Goal: Task Accomplishment & Management: Complete application form

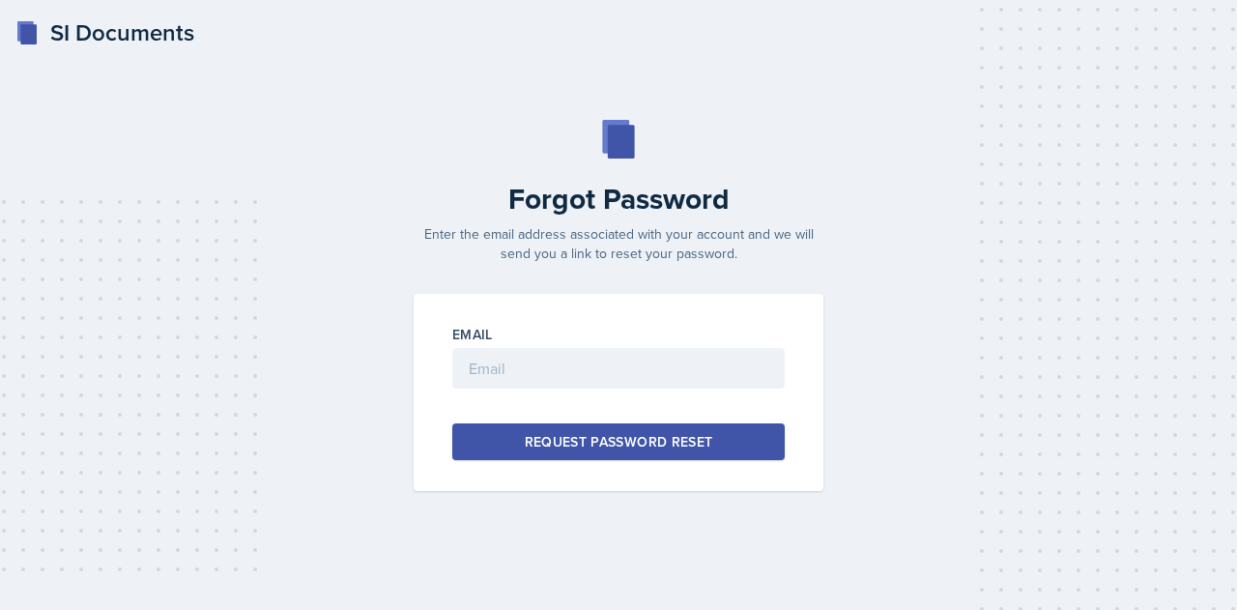
click at [138, 43] on div "SI Documents" at bounding box center [104, 32] width 179 height 35
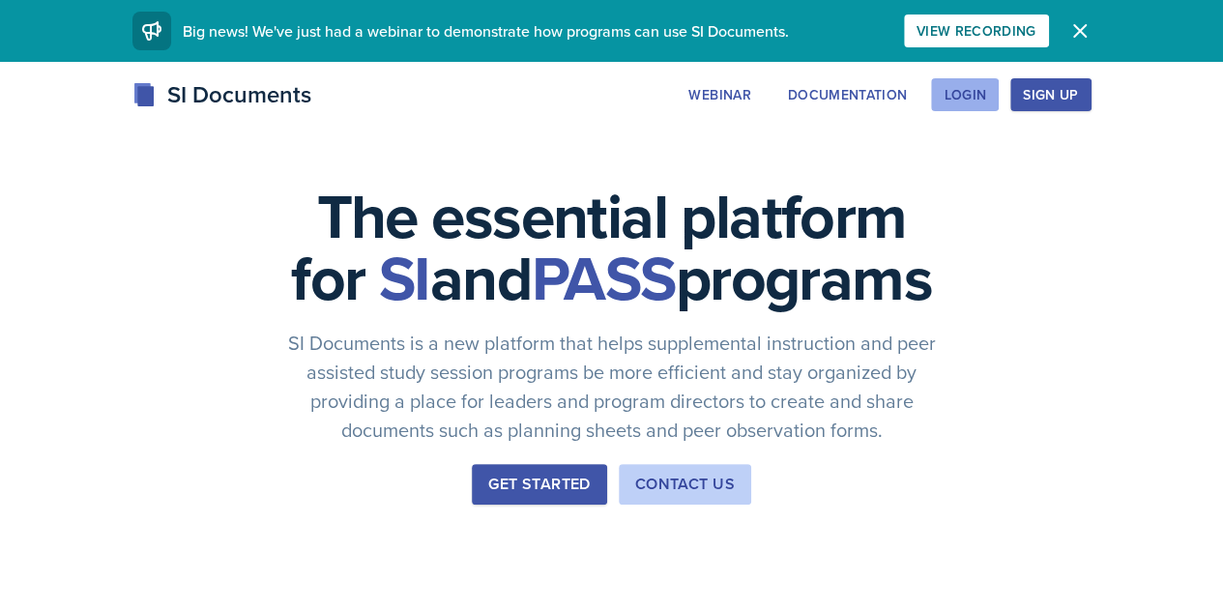
click at [986, 94] on div "Login" at bounding box center [964, 94] width 43 height 15
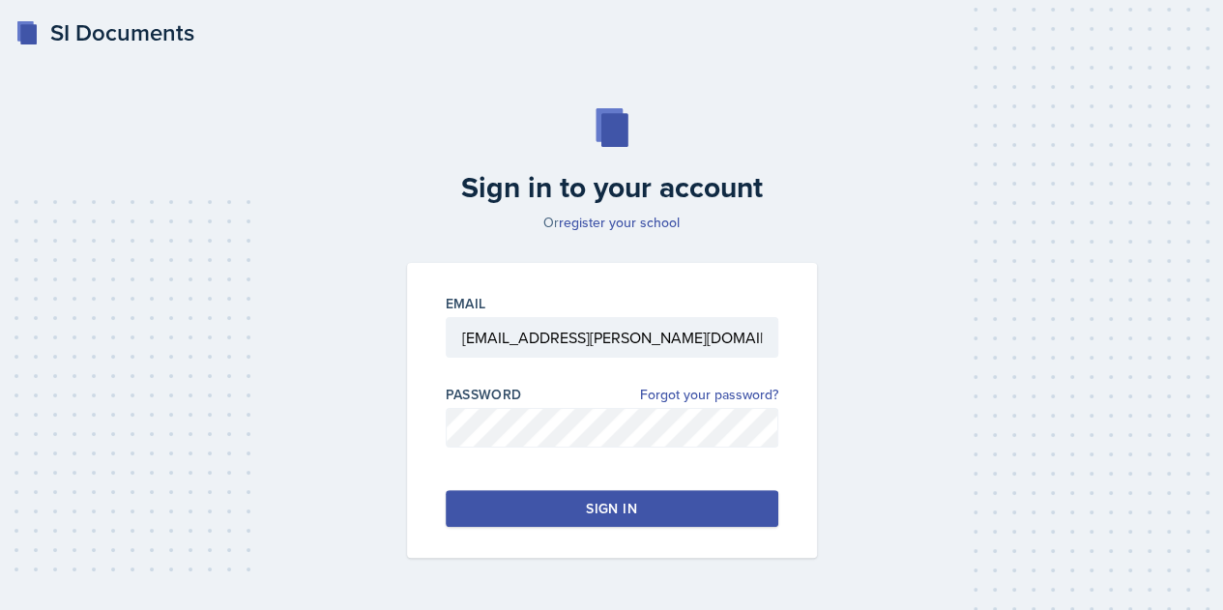
click at [685, 507] on button "Sign in" at bounding box center [612, 508] width 333 height 37
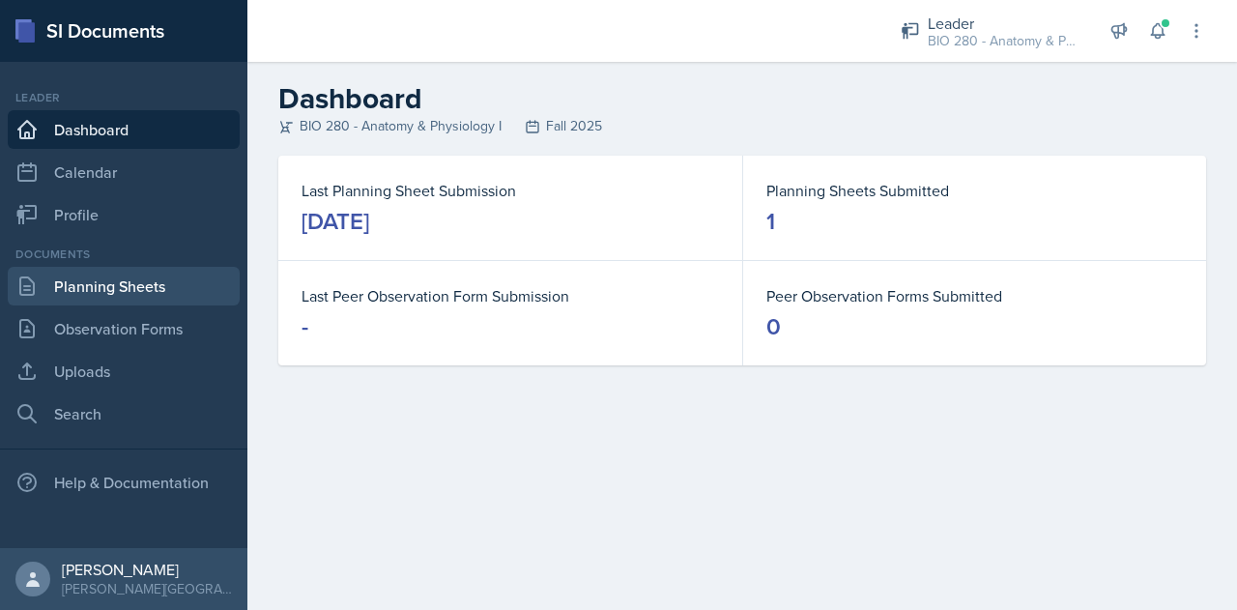
click at [56, 285] on link "Planning Sheets" at bounding box center [124, 286] width 232 height 39
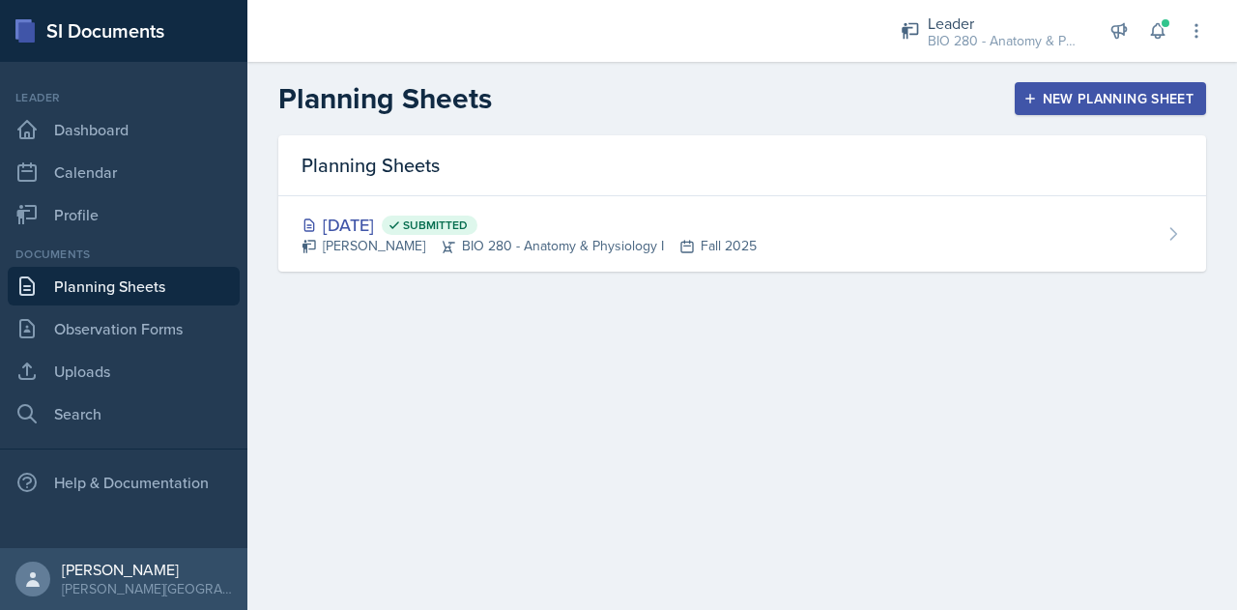
click at [1114, 100] on div "New Planning Sheet" at bounding box center [1111, 98] width 166 height 15
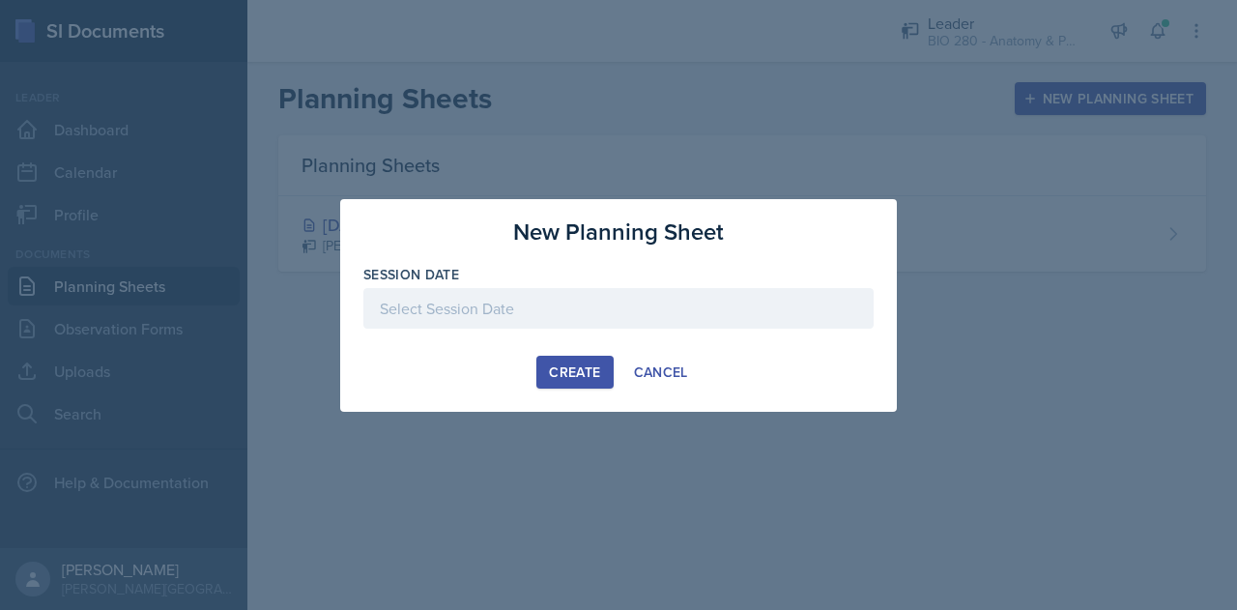
click at [629, 316] on div at bounding box center [618, 308] width 510 height 41
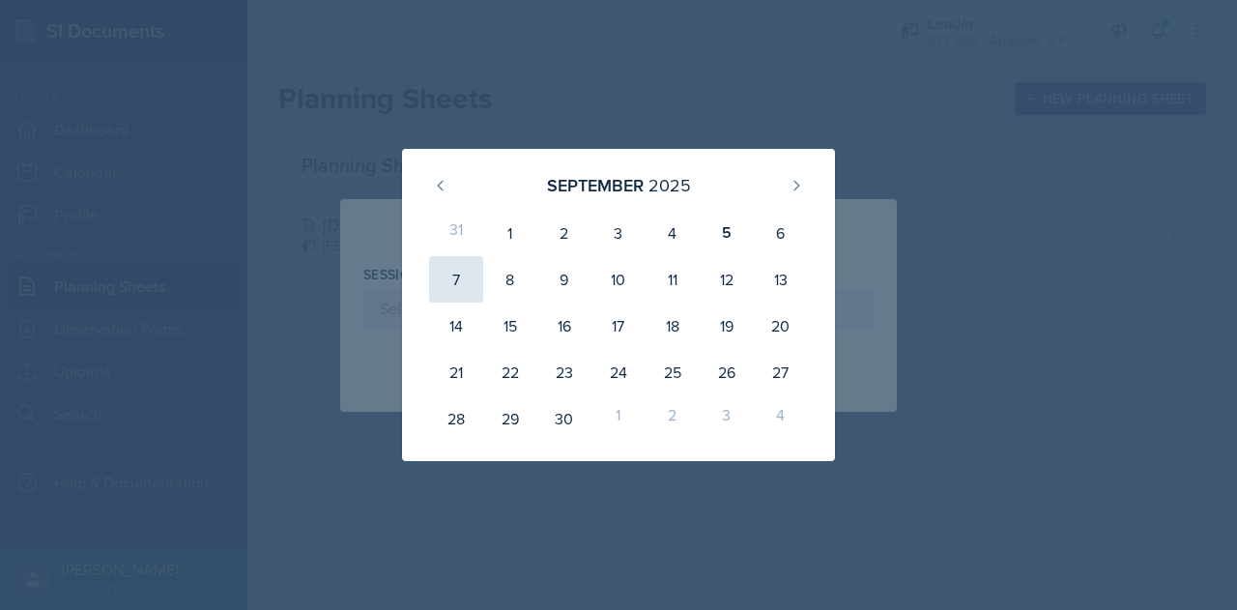
click at [437, 285] on div "7" at bounding box center [456, 279] width 54 height 46
type input "[DATE]"
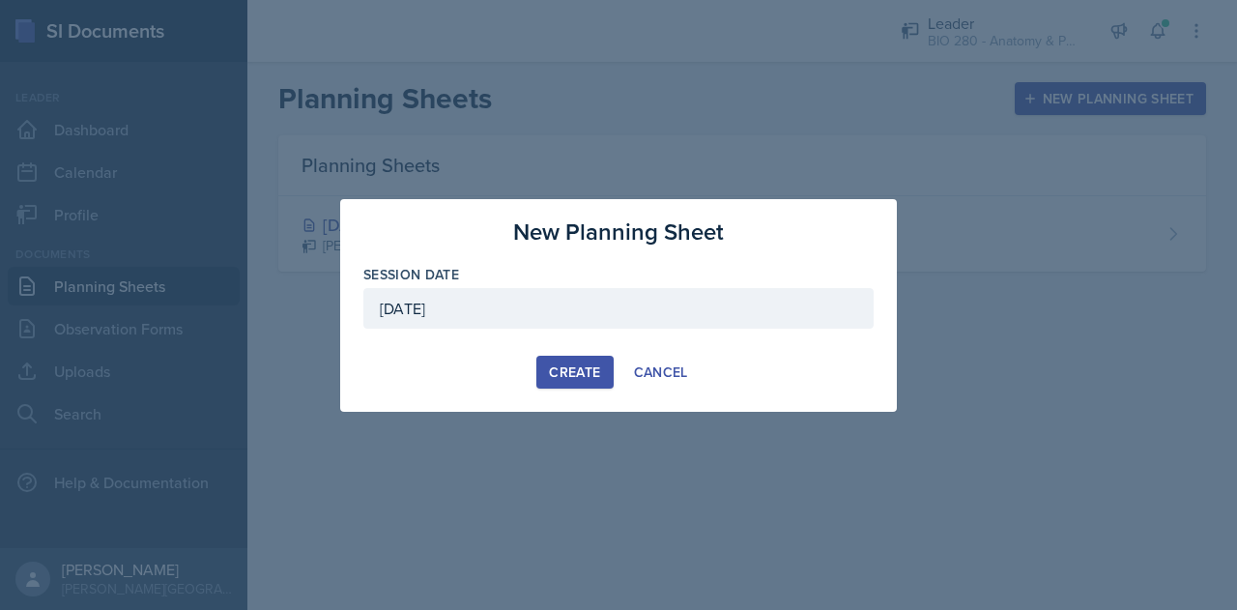
click at [566, 366] on div "Create" at bounding box center [574, 371] width 51 height 15
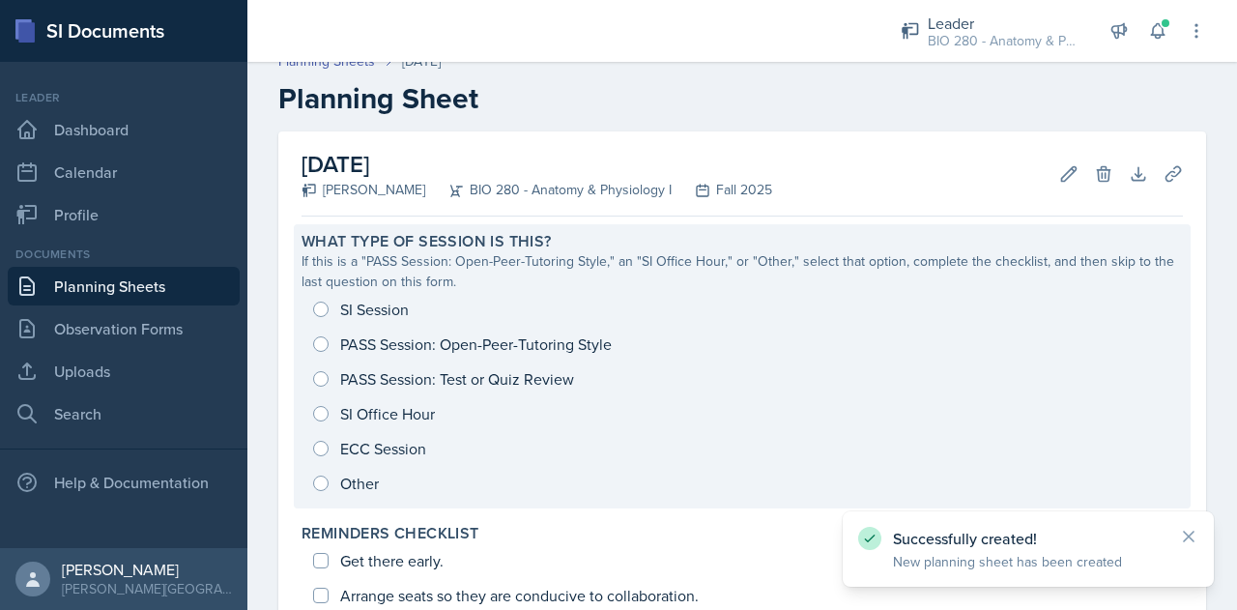
scroll to position [21, 0]
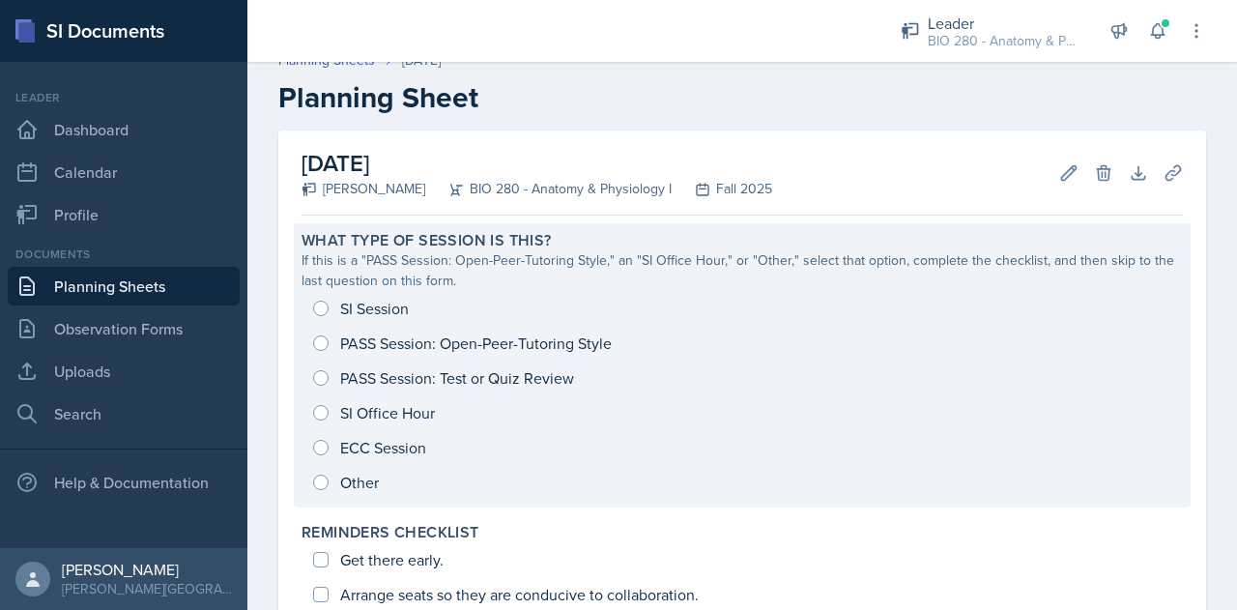
click at [329, 309] on div "SI Session PASS Session: Open-Peer-Tutoring Style PASS Session: Test or Quiz Re…" at bounding box center [743, 395] width 882 height 209
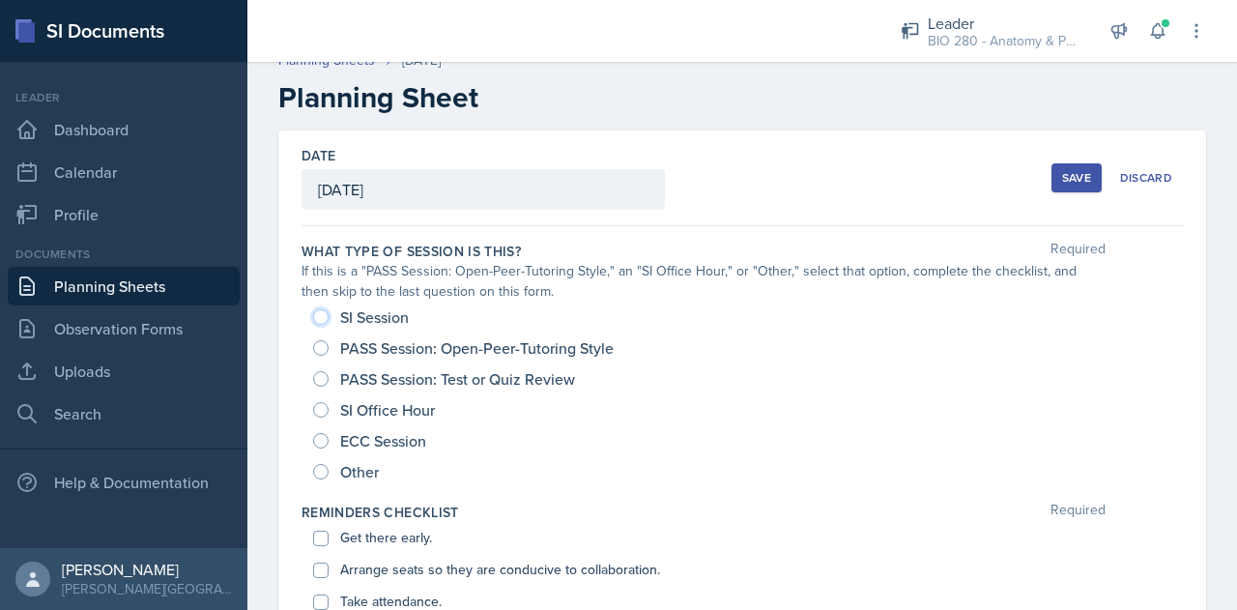
click at [320, 312] on input "SI Session" at bounding box center [320, 316] width 15 height 15
radio input "true"
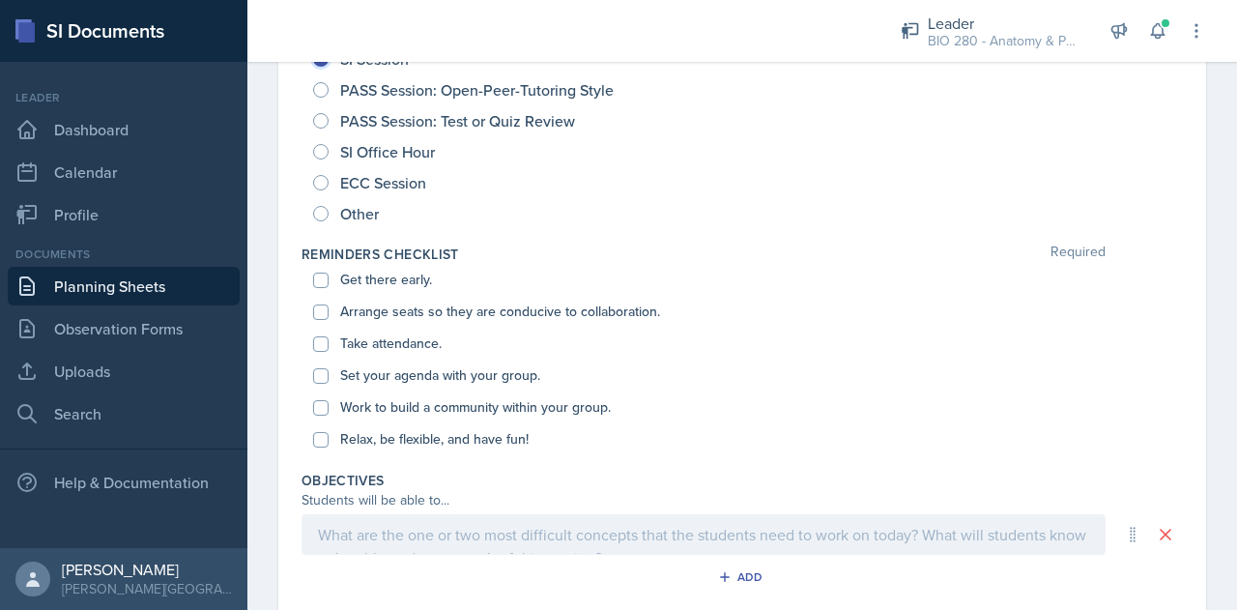
scroll to position [283, 0]
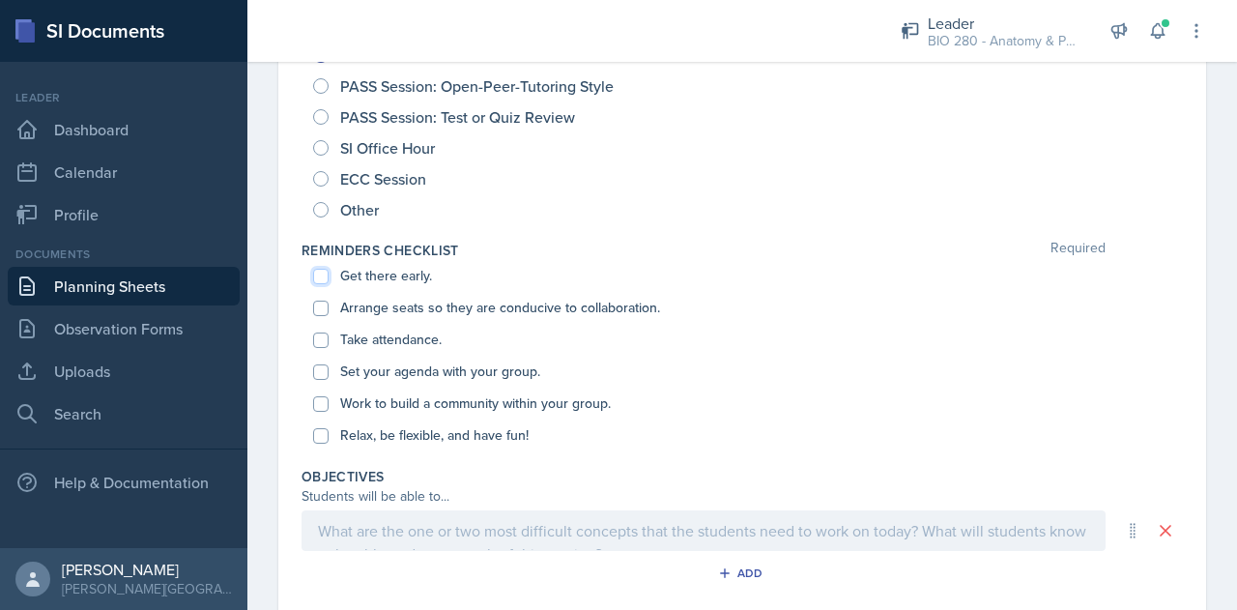
click at [323, 281] on input "Get there early." at bounding box center [320, 276] width 15 height 15
checkbox input "true"
click at [327, 304] on input "Arrange seats so they are conducive to collaboration." at bounding box center [320, 308] width 15 height 15
checkbox input "true"
click at [336, 335] on div "Take attendance." at bounding box center [742, 340] width 858 height 32
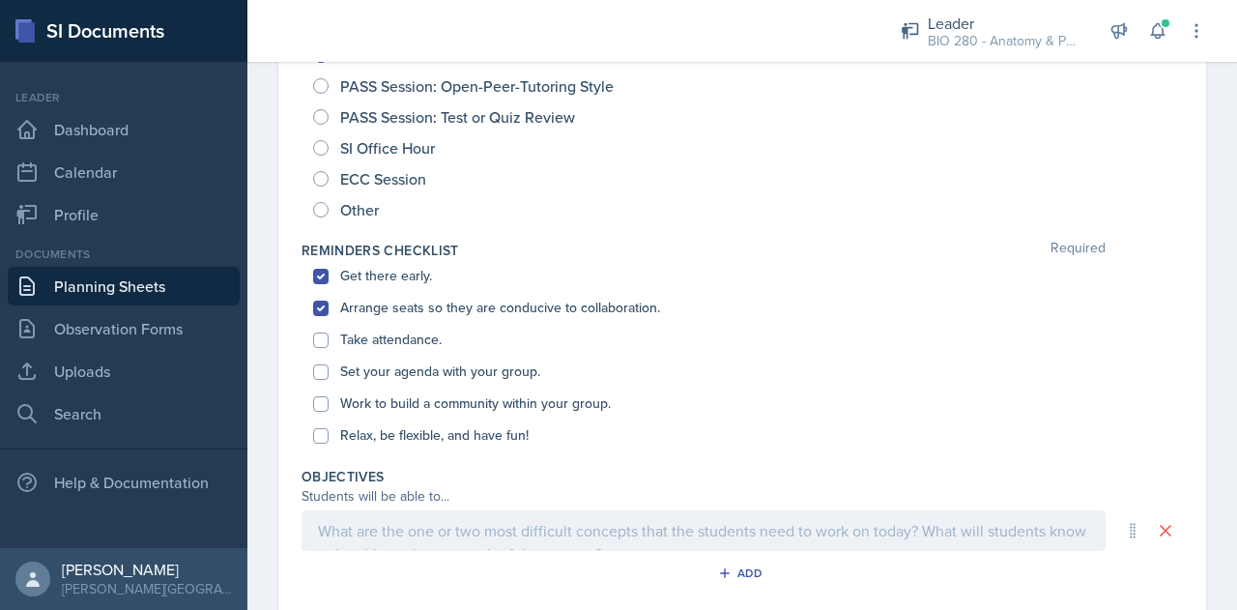
click at [334, 341] on div "Take attendance." at bounding box center [742, 340] width 858 height 32
click at [326, 338] on input "Take attendance." at bounding box center [320, 340] width 15 height 15
checkbox input "true"
click at [322, 371] on input "Set your agenda with your group." at bounding box center [320, 371] width 15 height 15
checkbox input "true"
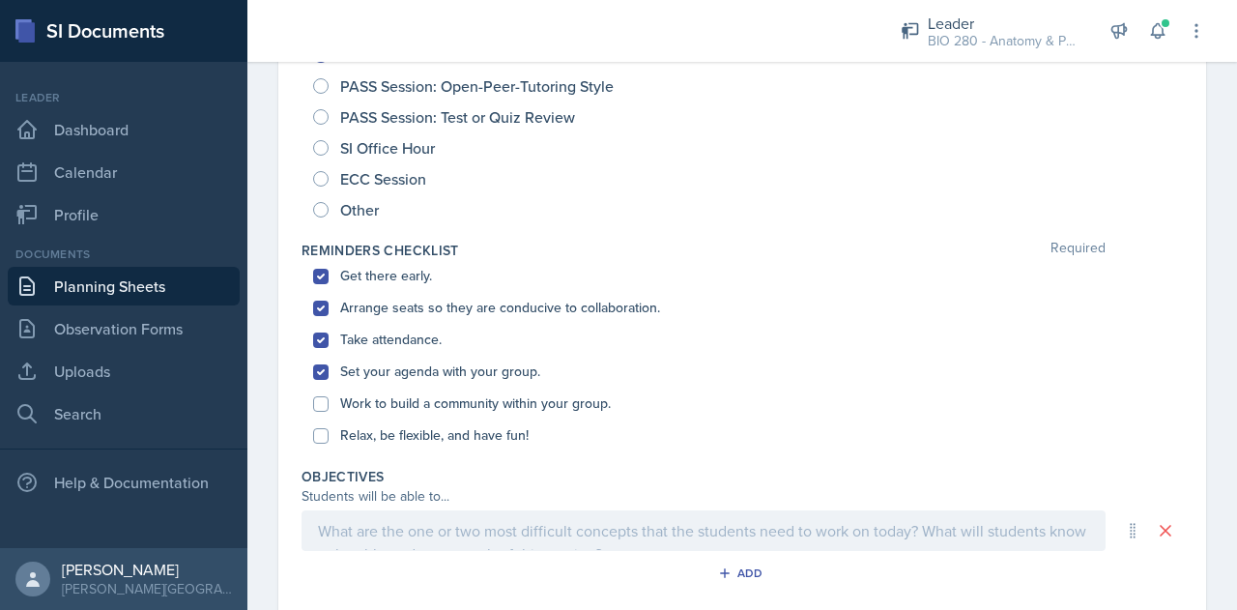
click at [311, 410] on div "Get there early. Arrange seats so they are conducive to collaboration. Take att…" at bounding box center [743, 355] width 882 height 191
click at [320, 435] on input "Relax, be flexible, and have fun!" at bounding box center [320, 435] width 15 height 15
checkbox input "true"
click at [327, 411] on div "Work to build a community within your group." at bounding box center [742, 404] width 858 height 32
click at [323, 398] on input "Work to build a community within your group." at bounding box center [320, 403] width 15 height 15
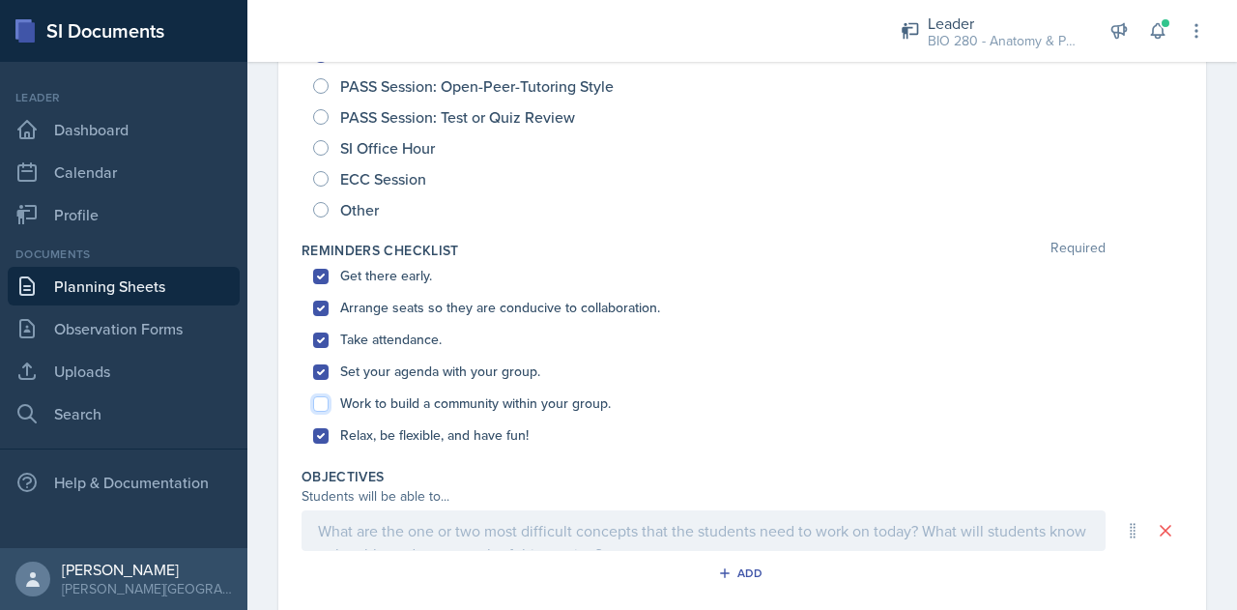
checkbox input "true"
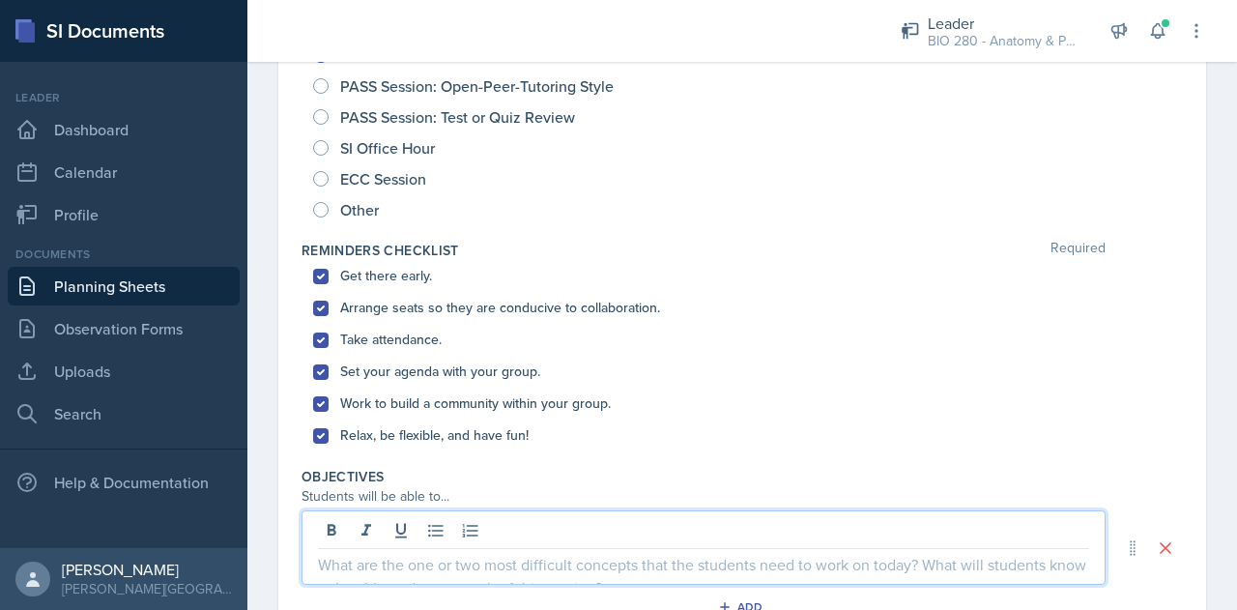
scroll to position [317, 0]
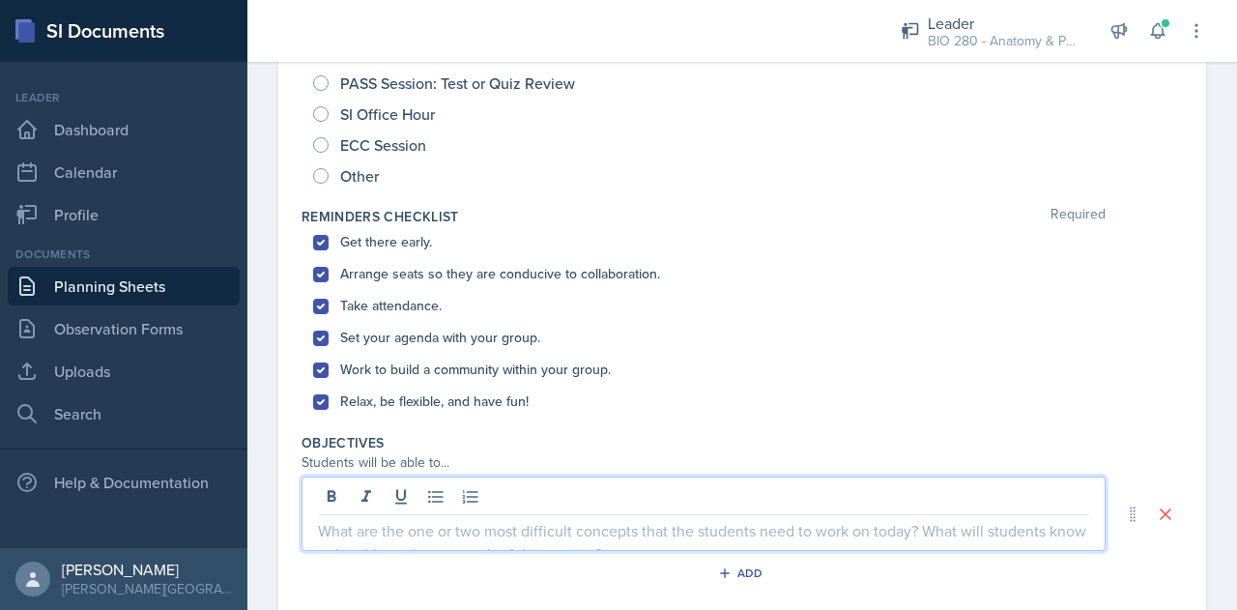
click at [400, 523] on p at bounding box center [703, 530] width 771 height 23
